Goal: Task Accomplishment & Management: Manage account settings

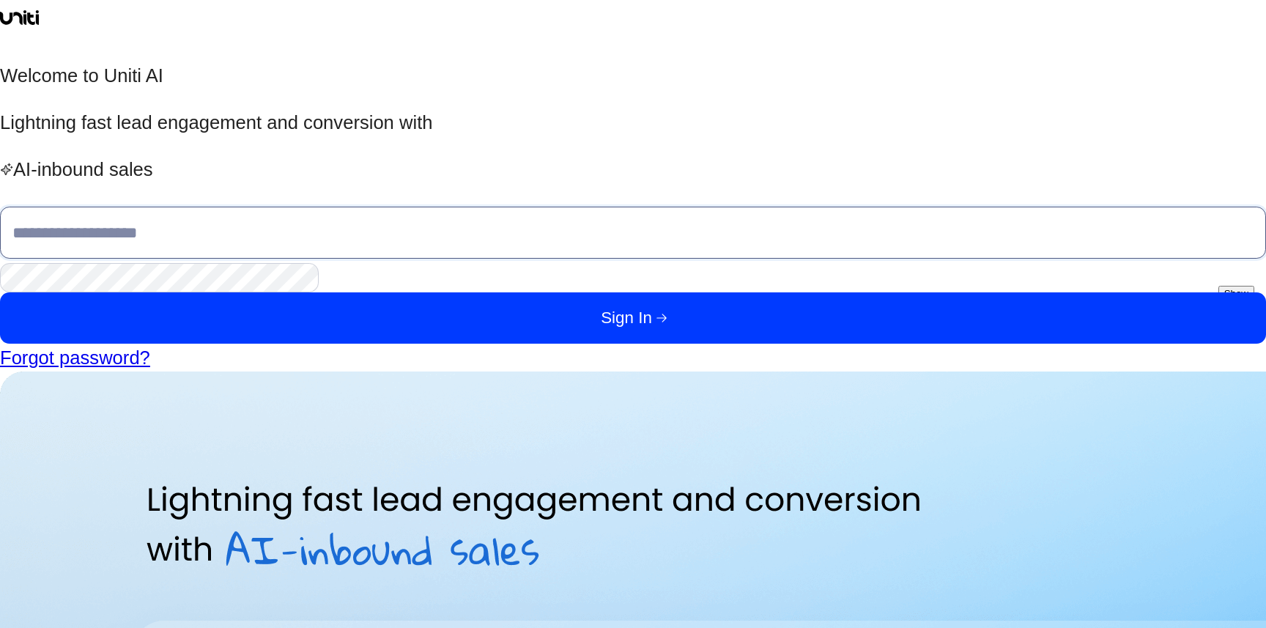
click at [244, 258] on input at bounding box center [633, 232] width 1266 height 51
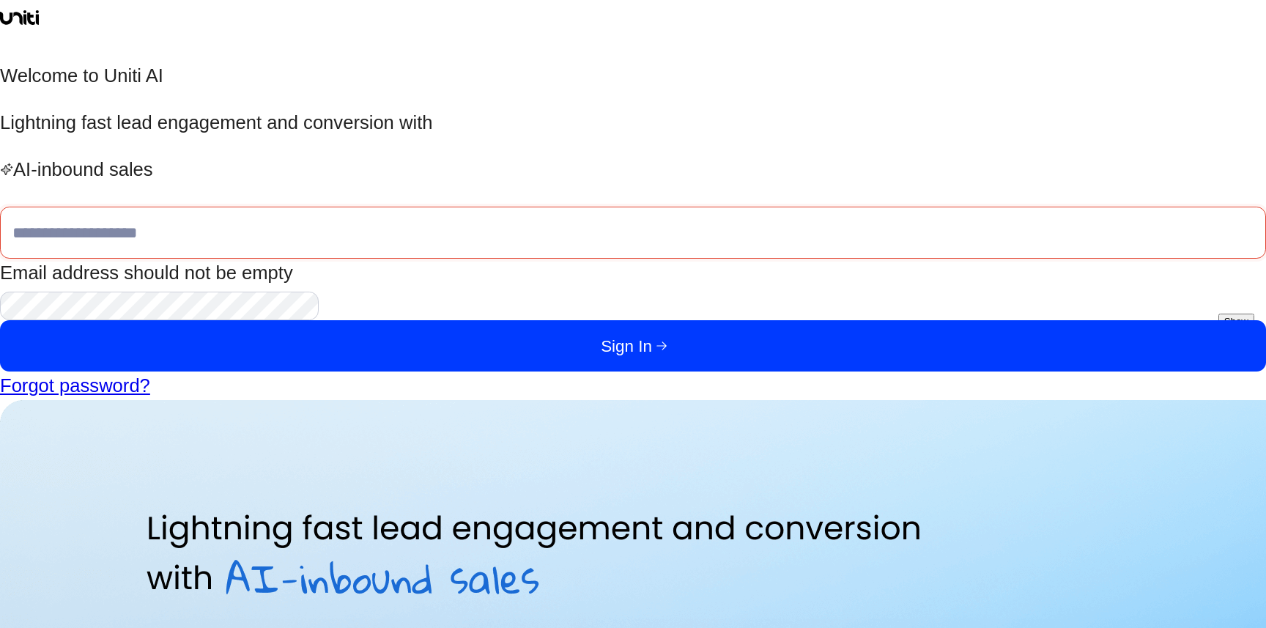
type input "**********"
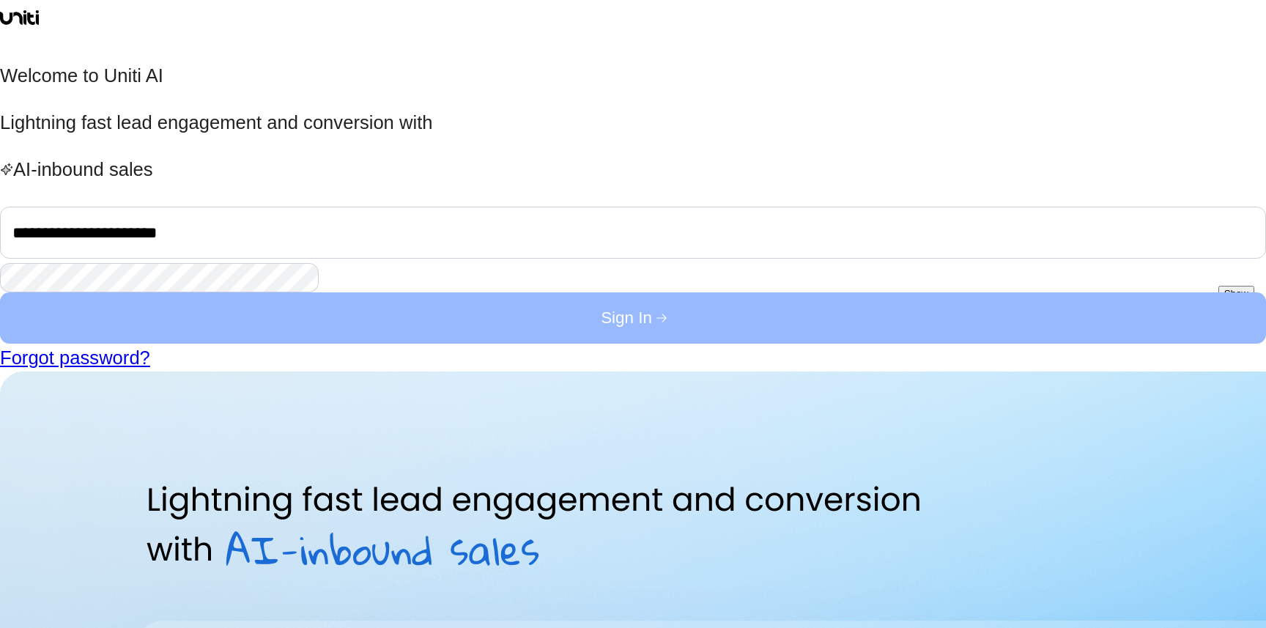
click at [300, 344] on button "Sign In" at bounding box center [633, 317] width 1266 height 51
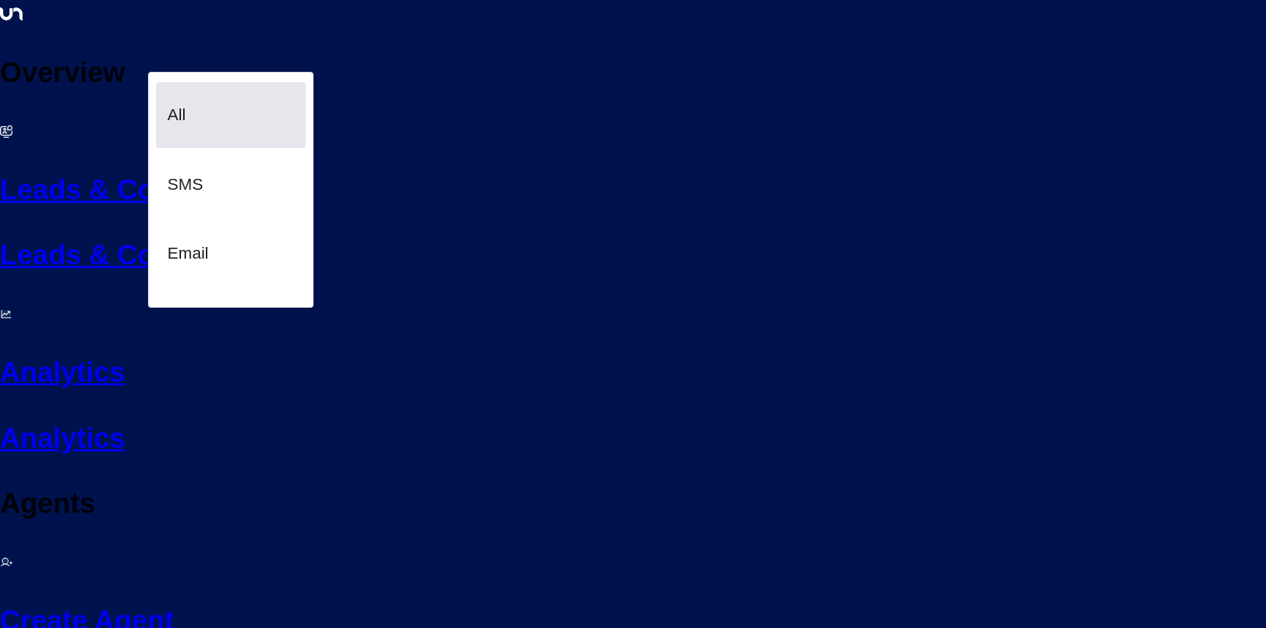
scroll to position [29, 0]
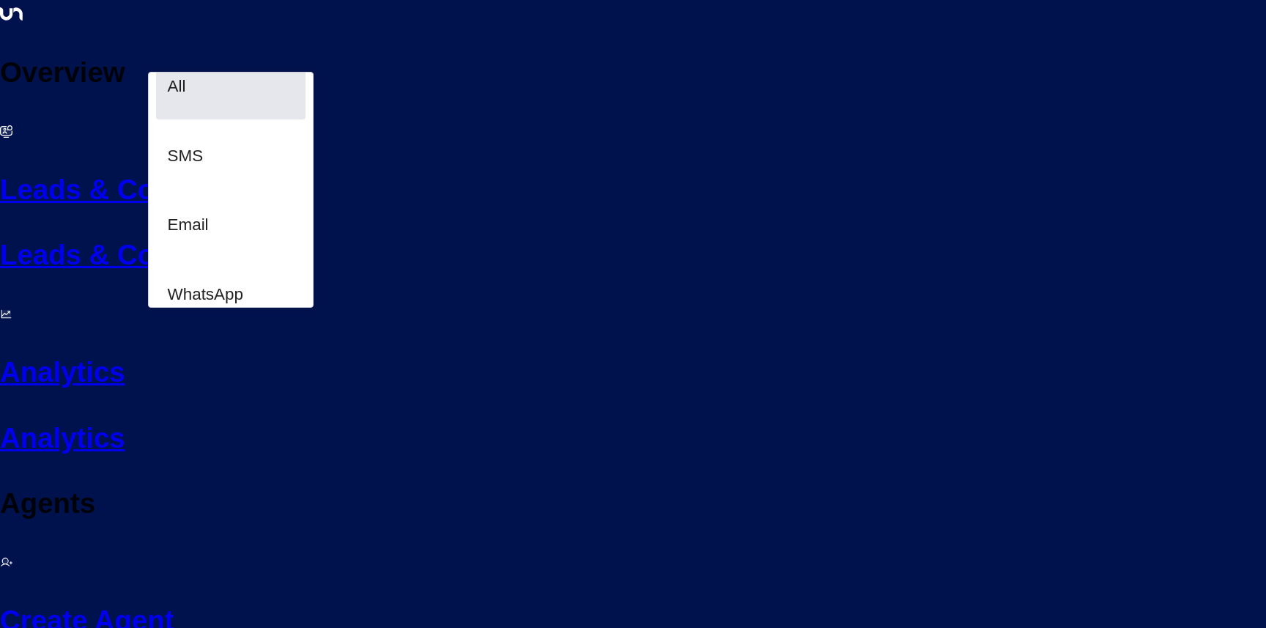
click at [189, 423] on span "Web Chat" at bounding box center [204, 432] width 73 height 18
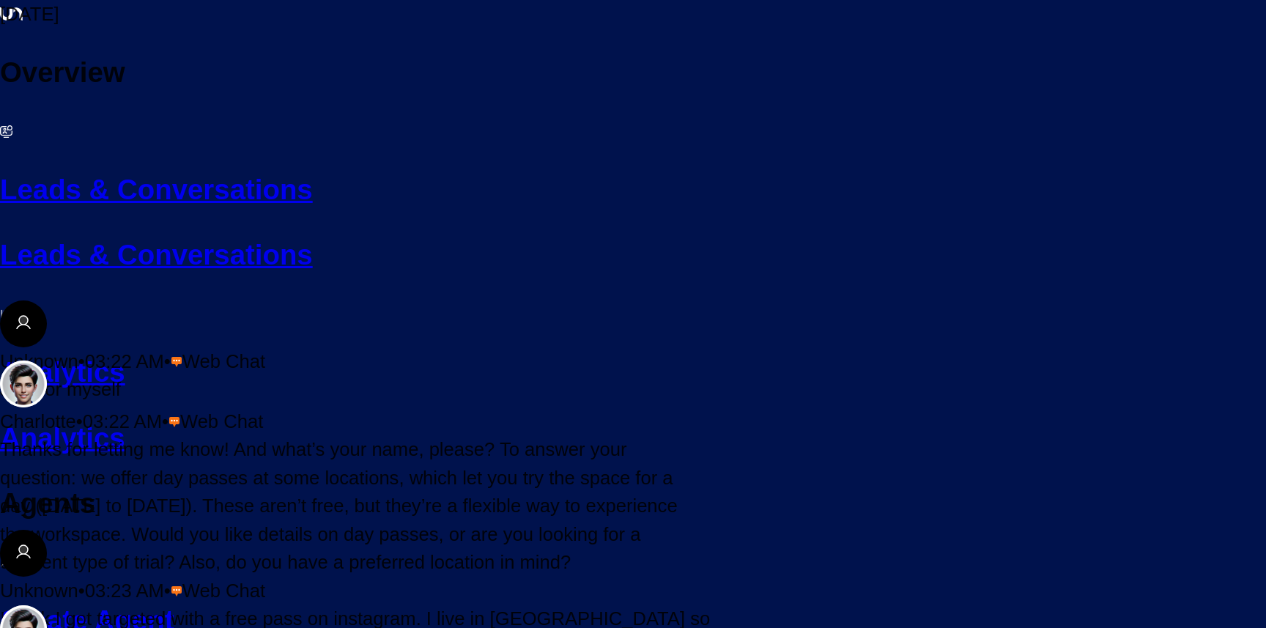
scroll to position [382, 0]
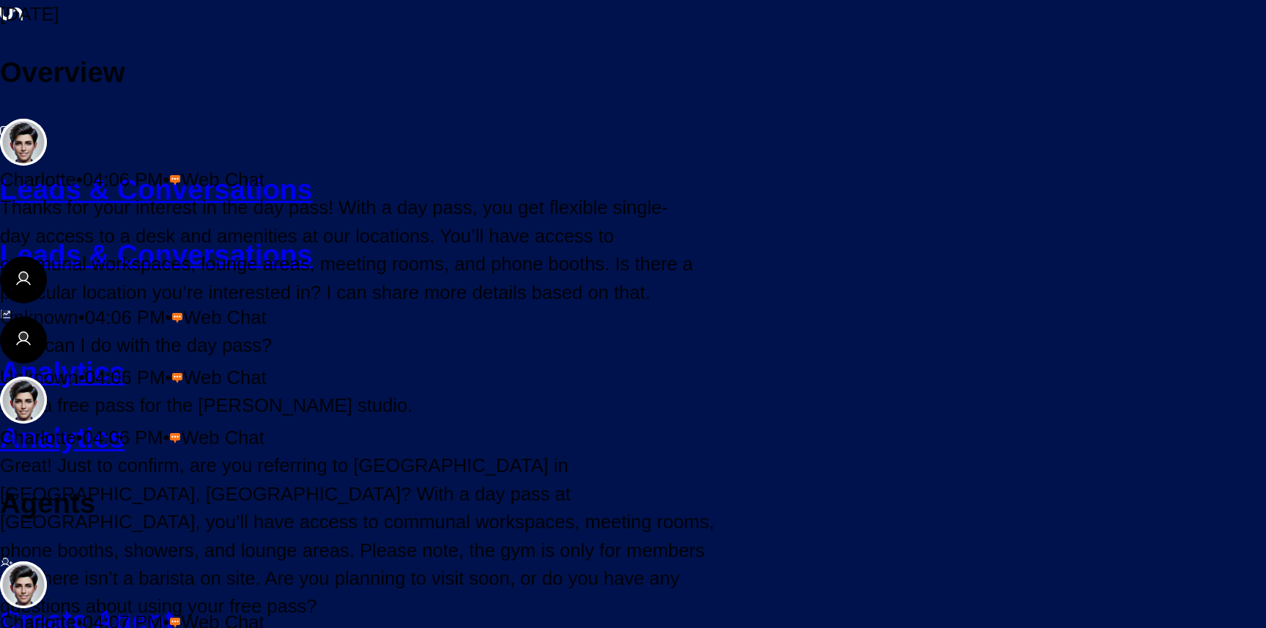
scroll to position [350, 0]
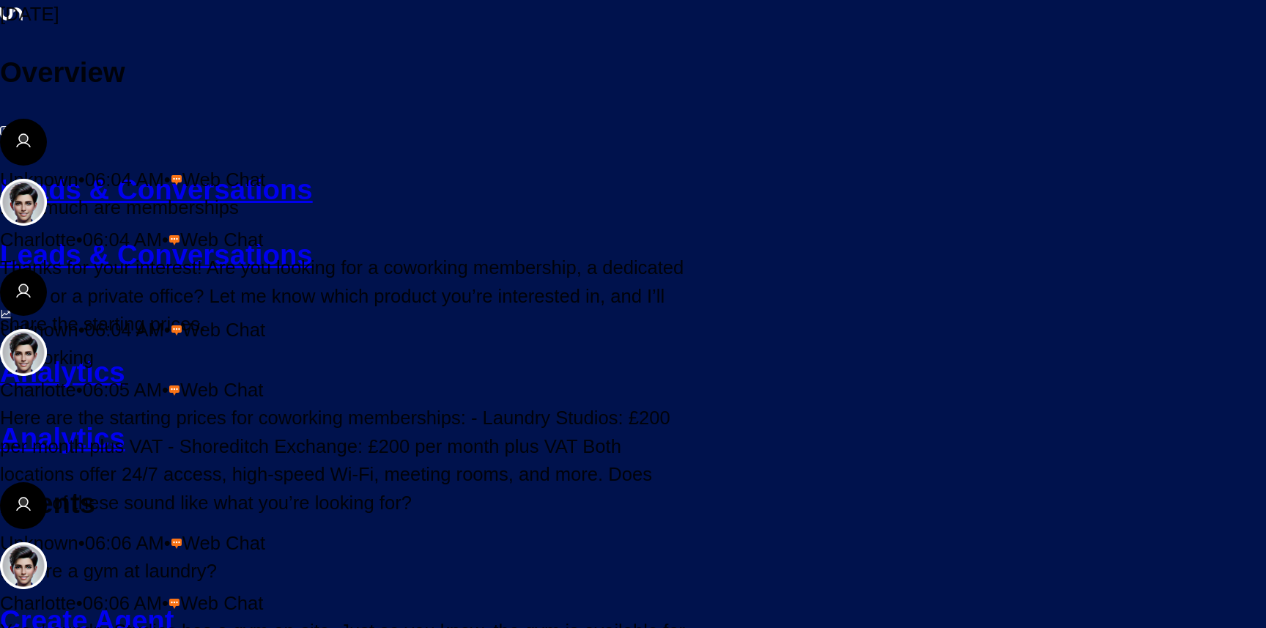
scroll to position [252, 0]
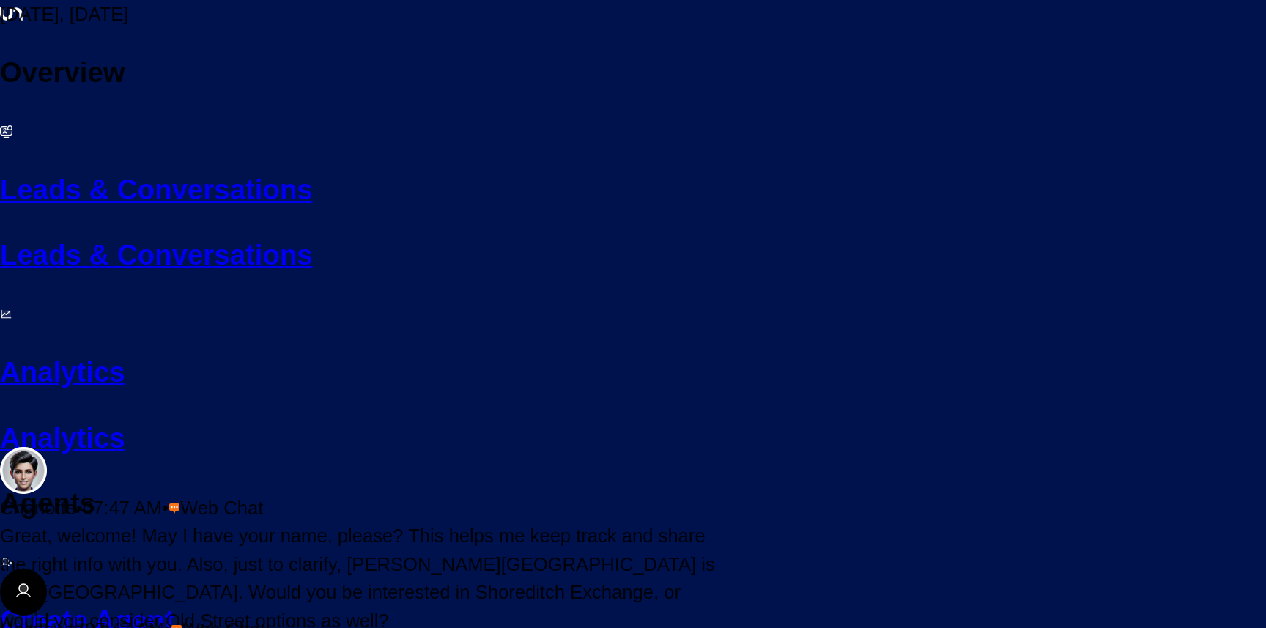
scroll to position [581, 0]
